Goal: Information Seeking & Learning: Find specific fact

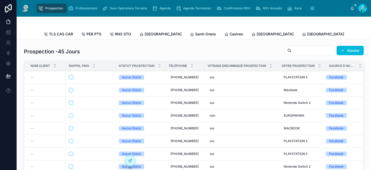
scroll to position [20, 0]
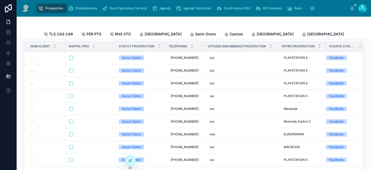
click at [167, 9] on span "Agenda" at bounding box center [165, 8] width 11 height 4
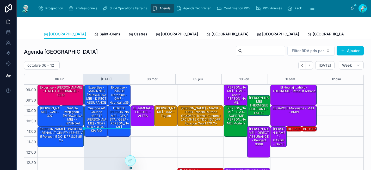
scroll to position [86, 0]
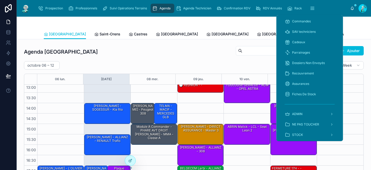
click at [317, 8] on button "scrollable content" at bounding box center [312, 8] width 11 height 9
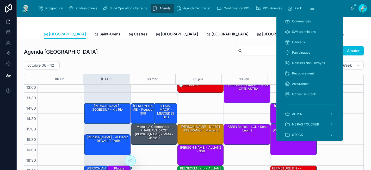
click at [303, 44] on span "Cadeaux" at bounding box center [298, 42] width 13 height 4
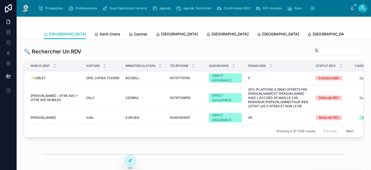
click at [237, 21] on div at bounding box center [194, 23] width 300 height 13
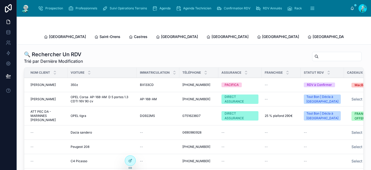
click at [319, 53] on input "text" at bounding box center [340, 56] width 43 height 7
type input "******"
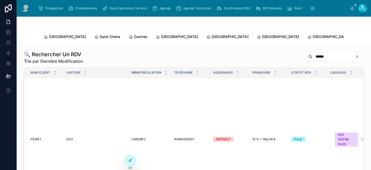
scroll to position [30, 0]
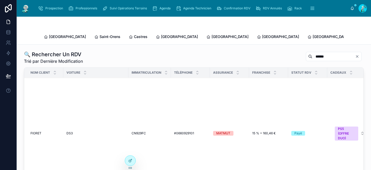
click at [196, 131] on div "#0660929101 #0660929101" at bounding box center [190, 133] width 33 height 4
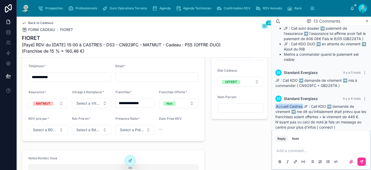
scroll to position [211, 0]
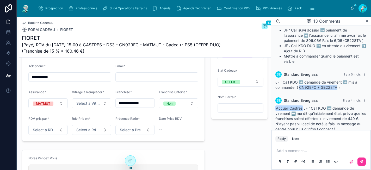
drag, startPoint x: 337, startPoint y: 93, endPoint x: 299, endPoint y: 93, distance: 38.1
click at [299, 90] on span "JF : Call KDO ➡️ demande de virement ➡️ mis à commander ( CN929FC + GB228TA )" at bounding box center [317, 85] width 82 height 10
copy span "CN929FC + GB228TA"
drag, startPoint x: 52, startPoint y: 8, endPoint x: 82, endPoint y: 1, distance: 30.6
click at [155, 8] on icon "scrollable content" at bounding box center [154, 8] width 5 height 5
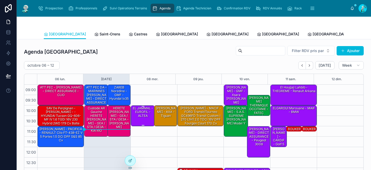
click at [140, 117] on div "EL JAMMAL - EUROFIL - ALTEA" at bounding box center [143, 112] width 22 height 12
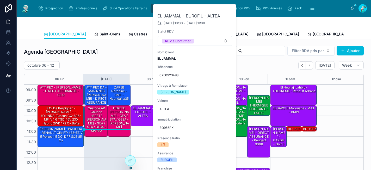
click at [0, 0] on button at bounding box center [0, 0] width 0 height 0
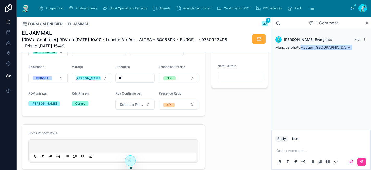
scroll to position [188, 0]
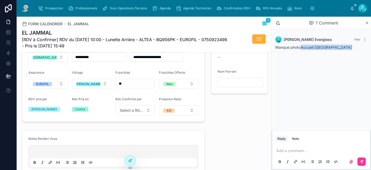
click at [160, 8] on span "Agenda" at bounding box center [165, 8] width 11 height 4
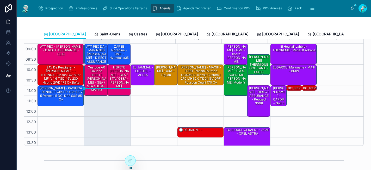
scroll to position [39, 0]
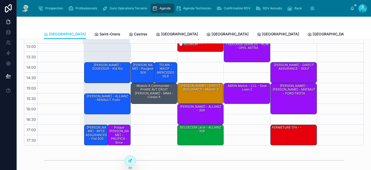
scroll to position [86, 0]
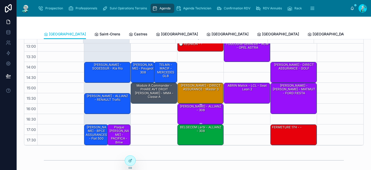
click at [188, 121] on div "BELGACEM Larbi - ALLIANZ - 308" at bounding box center [201, 114] width 45 height 20
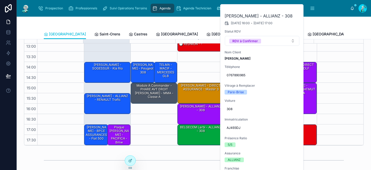
click at [0, 0] on icon at bounding box center [0, 0] width 0 height 0
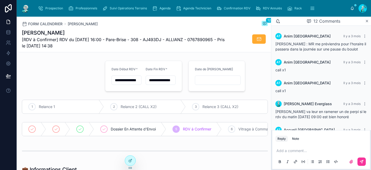
scroll to position [210, 0]
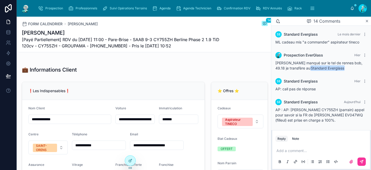
scroll to position [77, 0]
drag, startPoint x: 294, startPoint y: 122, endPoint x: 276, endPoint y: 120, distance: 17.8
click at [276, 120] on span "AP : AP: Mr LEITE Anthony CY755ZH (parrain) appel pour savoir si la FR de Mr WO…" at bounding box center [320, 115] width 89 height 15
copy span "EV047WQ"
click at [161, 7] on span "Agenda" at bounding box center [165, 8] width 11 height 4
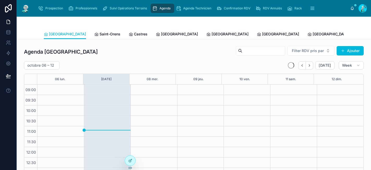
scroll to position [86, 0]
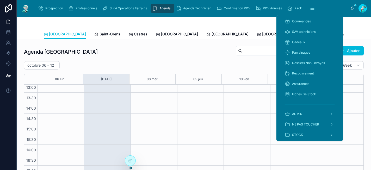
click at [310, 8] on button "scrollable content" at bounding box center [312, 8] width 11 height 9
click at [299, 45] on div "Cadeaux" at bounding box center [310, 42] width 50 height 8
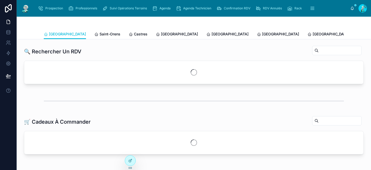
click at [226, 21] on div at bounding box center [194, 23] width 300 height 13
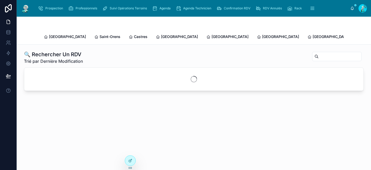
click at [324, 53] on input "text" at bounding box center [340, 56] width 43 height 7
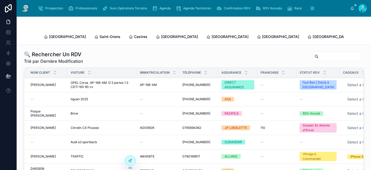
paste input "*******"
type input "*******"
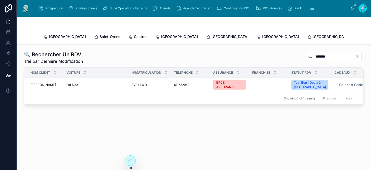
click at [185, 83] on span "611632952" at bounding box center [181, 85] width 15 height 4
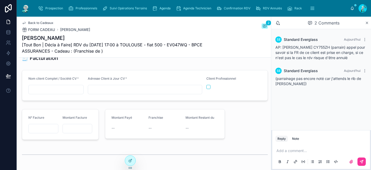
scroll to position [845, 0]
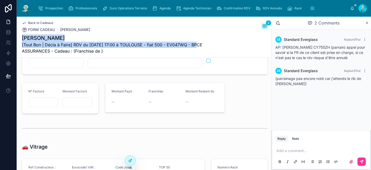
drag, startPoint x: 175, startPoint y: 45, endPoint x: 23, endPoint y: 36, distance: 152.1
click at [23, 36] on div "WOLFF Laurent [Tout Bon | Décla à Faire] RDV du 07/10/2025 17:00 à TOULOUSE - f…" at bounding box center [125, 44] width 207 height 20
copy div "WOLFF Laurent [Tout Bon | Décla à Faire] RDV du 07/10/2025 17:00 à TOULOUSE - f…"
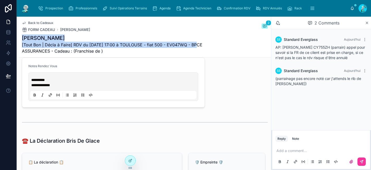
scroll to position [522, 0]
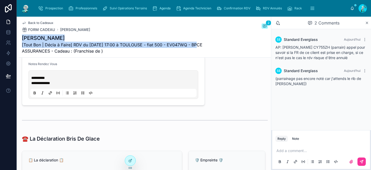
click at [32, 80] on span "*********" at bounding box center [38, 78] width 14 height 4
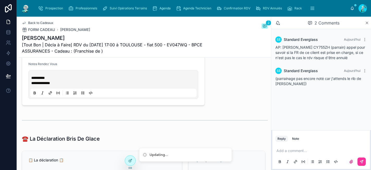
click at [292, 152] on p at bounding box center [323, 150] width 92 height 5
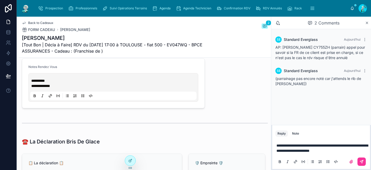
scroll to position [519, 0]
drag, startPoint x: 346, startPoint y: 152, endPoint x: 341, endPoint y: 150, distance: 5.6
click at [341, 150] on p "**********" at bounding box center [323, 148] width 92 height 10
click at [362, 162] on icon at bounding box center [363, 161] width 2 height 2
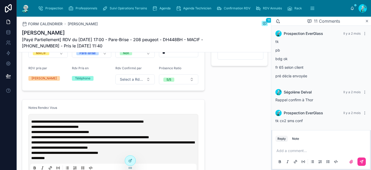
scroll to position [175, 0]
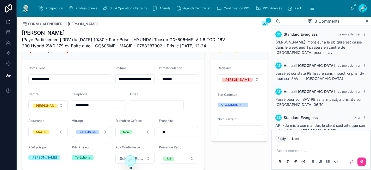
scroll to position [163, 0]
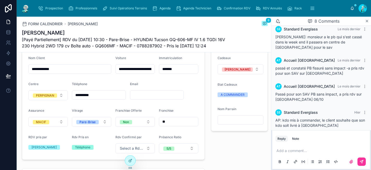
click at [160, 10] on span "Agenda" at bounding box center [165, 8] width 11 height 4
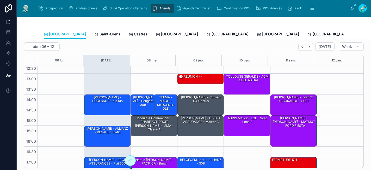
scroll to position [10, 0]
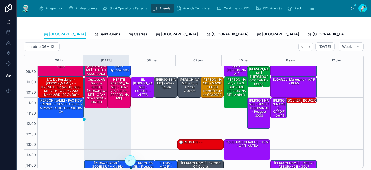
click at [313, 34] on span "[GEOGRAPHIC_DATA]" at bounding box center [331, 34] width 37 height 5
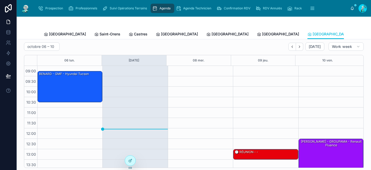
click at [42, 6] on icon "scrollable content" at bounding box center [40, 8] width 5 height 5
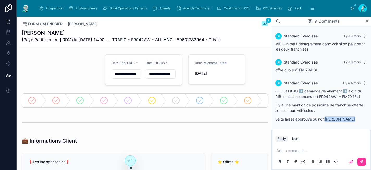
scroll to position [200, 0]
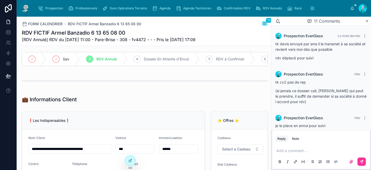
scroll to position [112, 0]
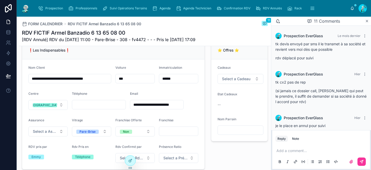
click at [160, 7] on span "Agenda" at bounding box center [165, 8] width 11 height 4
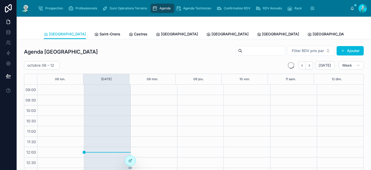
scroll to position [86, 0]
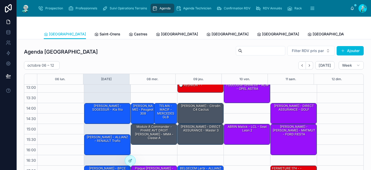
click at [300, 66] on icon "Back" at bounding box center [302, 66] width 4 height 4
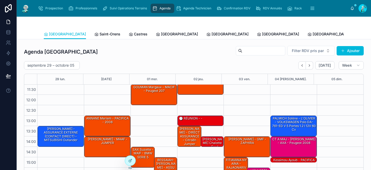
scroll to position [56, 0]
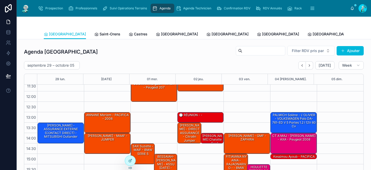
click at [302, 122] on div "PALMICH Solène - L'OLIVIER - VOLKSWAGEN Polo DA-761-ED V 5 portes 1.2 i 12V 60 …" at bounding box center [294, 121] width 45 height 16
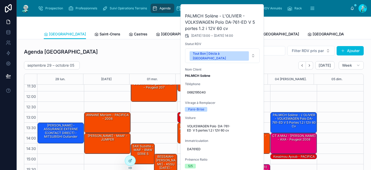
click at [309, 96] on div "10:00 – 11:00 [PERSON_NAME] - ORNIKAR - [PERSON_NAME] 13:00 – 14:00 PALMICH Sol…" at bounding box center [293, 123] width 47 height 188
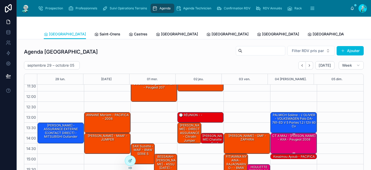
click at [293, 142] on div "CT A MAJ - [PERSON_NAME] - AXA - Peugeot 2008" at bounding box center [294, 138] width 45 height 9
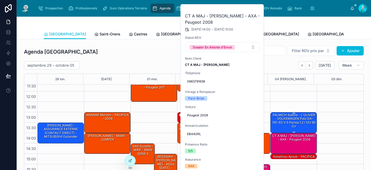
click at [289, 122] on div "PALMICH Solène - L'OLIVIER - VOLKSWAGEN Polo DA-761-ED V 5 portes 1.2 i 12V 60 …" at bounding box center [294, 121] width 45 height 16
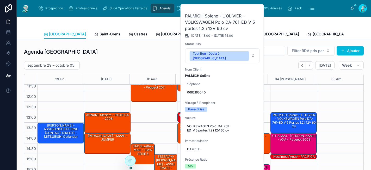
click at [273, 94] on div "10:00 – 11:00 [PERSON_NAME] - ORNIKAR - [PERSON_NAME] 13:00 – 14:00 PALMICH Sol…" at bounding box center [293, 123] width 47 height 188
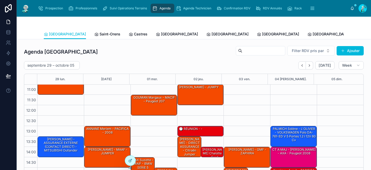
scroll to position [14, 0]
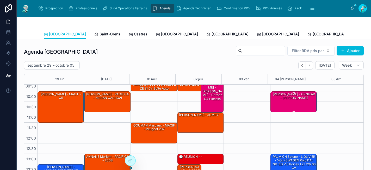
click at [281, 103] on div "[PERSON_NAME] - ORNIKAR - [PERSON_NAME]" at bounding box center [294, 102] width 45 height 20
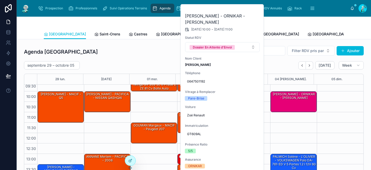
click at [0, 0] on button at bounding box center [0, 0] width 0 height 0
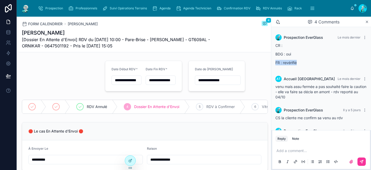
drag, startPoint x: 275, startPoint y: 61, endPoint x: 314, endPoint y: 61, distance: 39.6
click at [314, 61] on div "Prospection EverGlass Le mois dernier CR : BDG : oui FR : revérifié" at bounding box center [322, 51] width 98 height 40
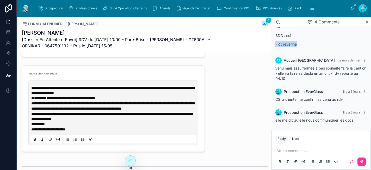
scroll to position [288, 0]
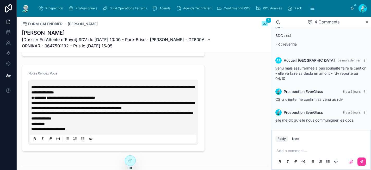
click at [72, 111] on p "**********" at bounding box center [114, 105] width 166 height 10
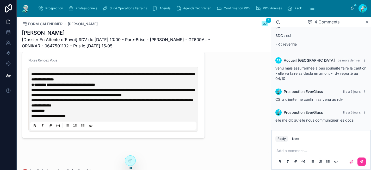
scroll to position [298, 0]
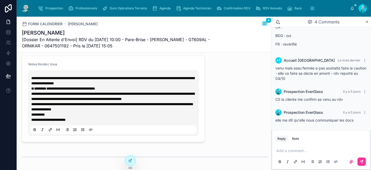
click at [89, 107] on p "**********" at bounding box center [114, 104] width 166 height 5
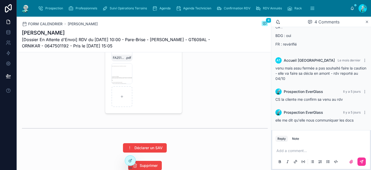
scroll to position [1053, 0]
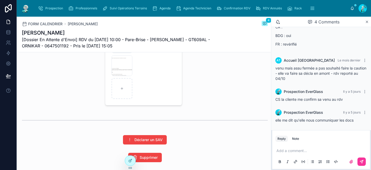
click at [119, 76] on div "Capture-d’écran-2025-10-07-121553 .png" at bounding box center [122, 65] width 21 height 21
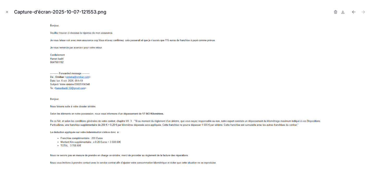
click at [6, 13] on icon "Close modal" at bounding box center [7, 12] width 4 height 4
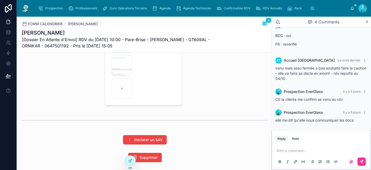
click at [121, 53] on div "FA2510-7718-(2) .pdf" at bounding box center [122, 42] width 21 height 21
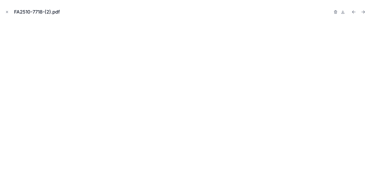
click at [7, 11] on icon "Close modal" at bounding box center [7, 12] width 4 height 4
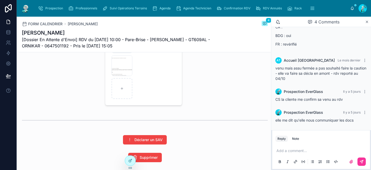
click at [122, 76] on div "Capture-d’écran-2025-10-07-121553 .png" at bounding box center [122, 65] width 21 height 21
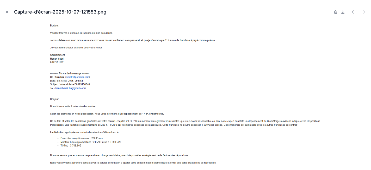
click at [9, 12] on icon "Close modal" at bounding box center [7, 12] width 4 height 4
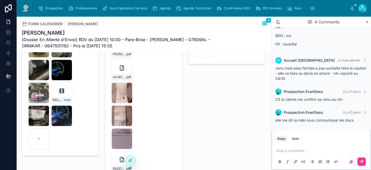
scroll to position [934, 0]
click at [56, 58] on div "IMG_0915 .jpeg" at bounding box center [61, 47] width 21 height 21
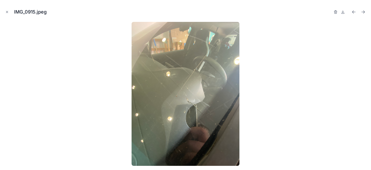
click at [7, 13] on icon "Close modal" at bounding box center [7, 12] width 4 height 4
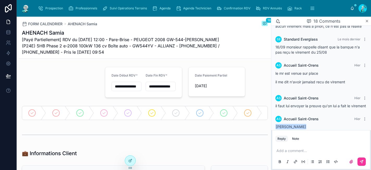
scroll to position [387, 0]
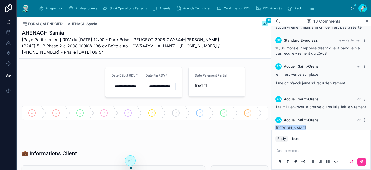
click at [49, 10] on span "Prospection" at bounding box center [54, 8] width 18 height 4
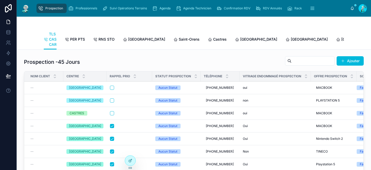
click at [232, 64] on div "Prospection -45 Jours Ajouter" at bounding box center [194, 62] width 340 height 12
